Goal: Information Seeking & Learning: Learn about a topic

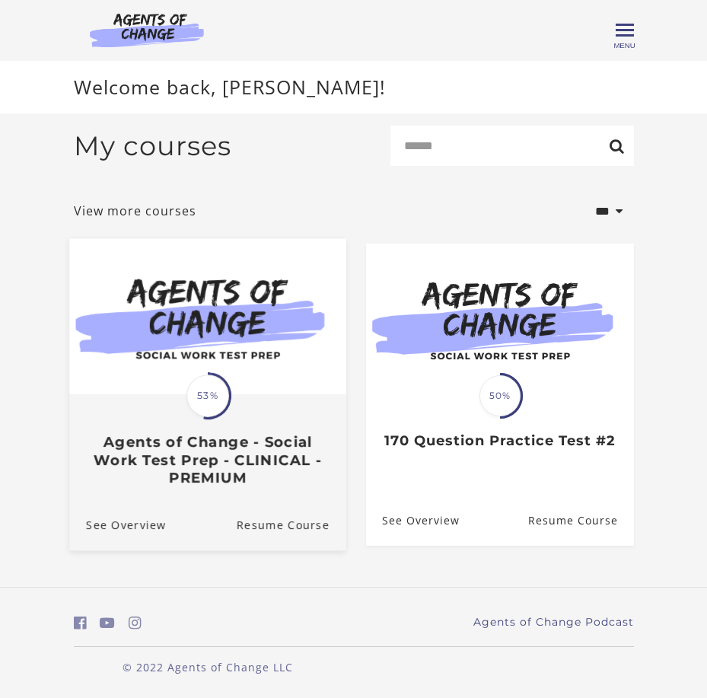
click at [263, 370] on img at bounding box center [207, 317] width 277 height 156
